Goal: Task Accomplishment & Management: Manage account settings

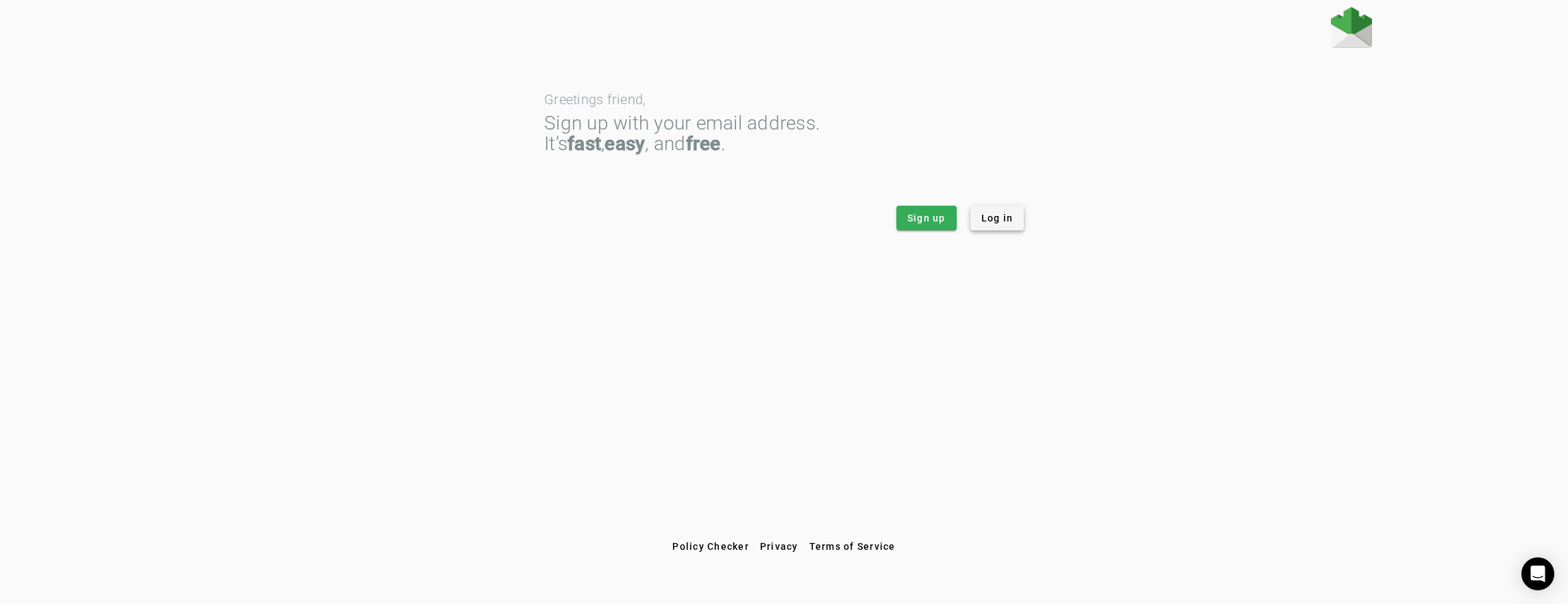
click at [993, 218] on span "Log in" at bounding box center [997, 218] width 32 height 13
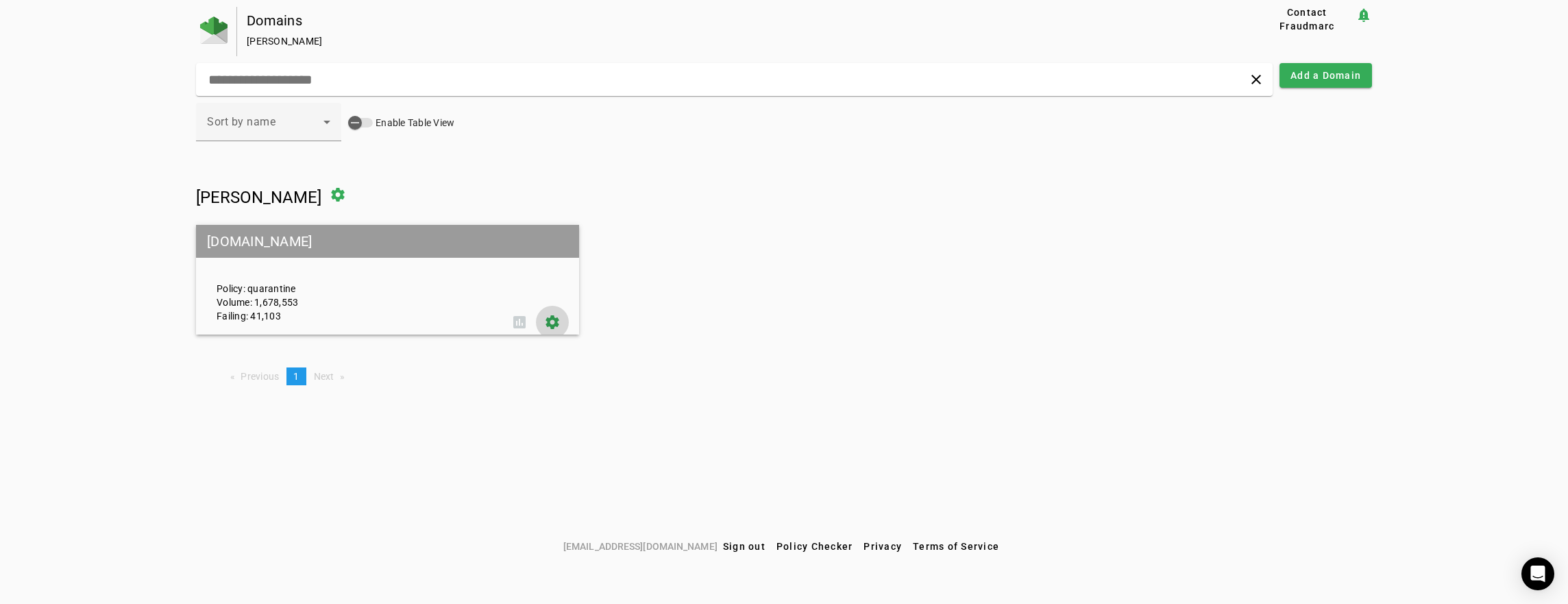
click at [550, 318] on span at bounding box center [552, 322] width 33 height 33
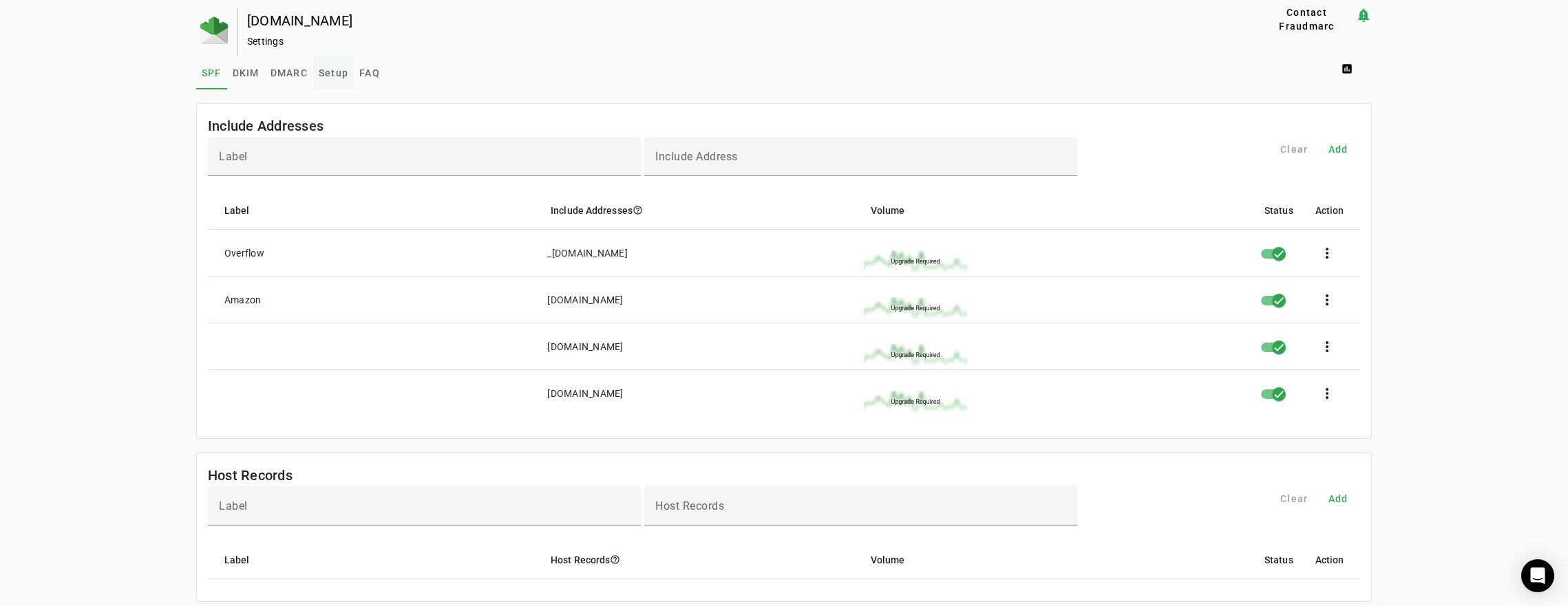
click at [336, 73] on span "Setup" at bounding box center [334, 73] width 30 height 10
